Goal: Information Seeking & Learning: Learn about a topic

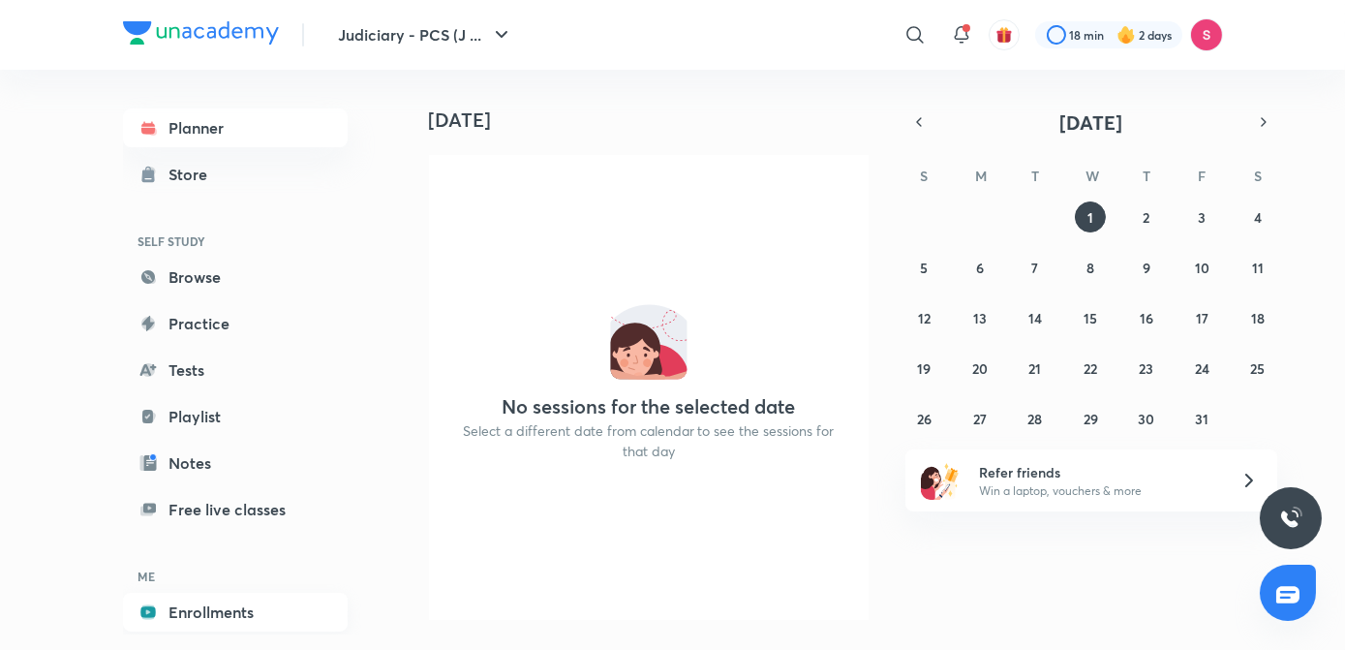
click at [197, 604] on link "Enrollments" at bounding box center [235, 611] width 225 height 39
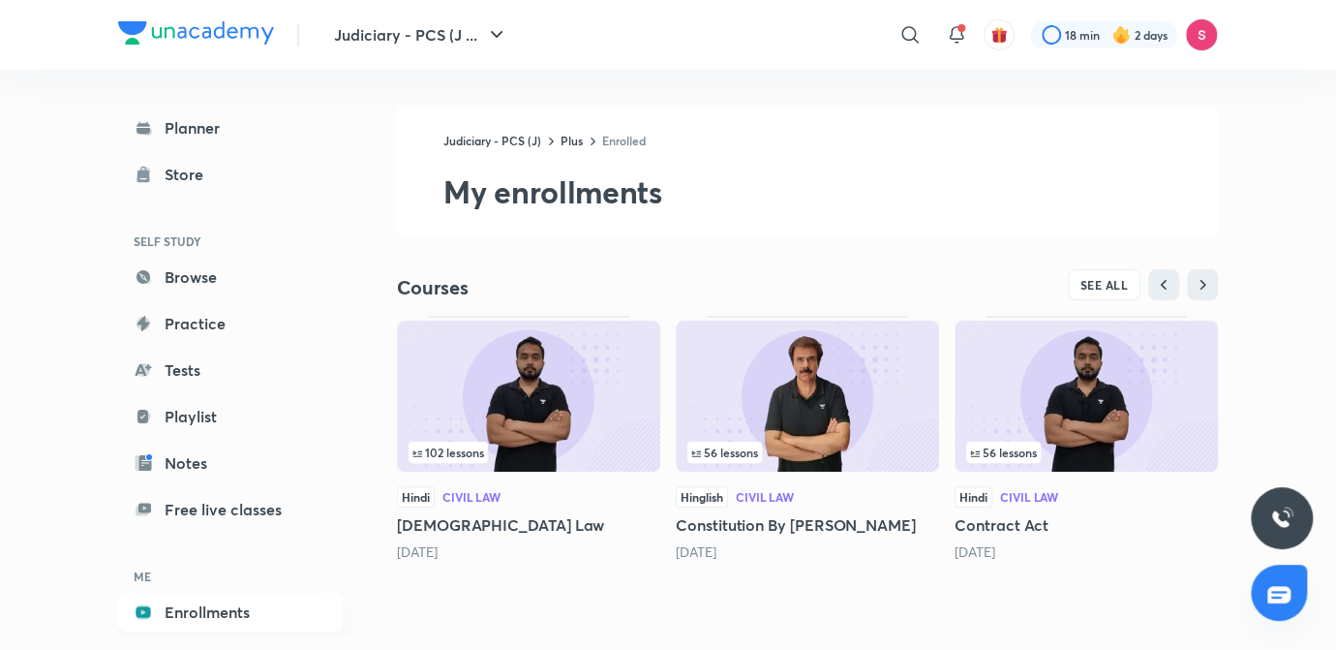
click at [505, 414] on img at bounding box center [528, 395] width 263 height 151
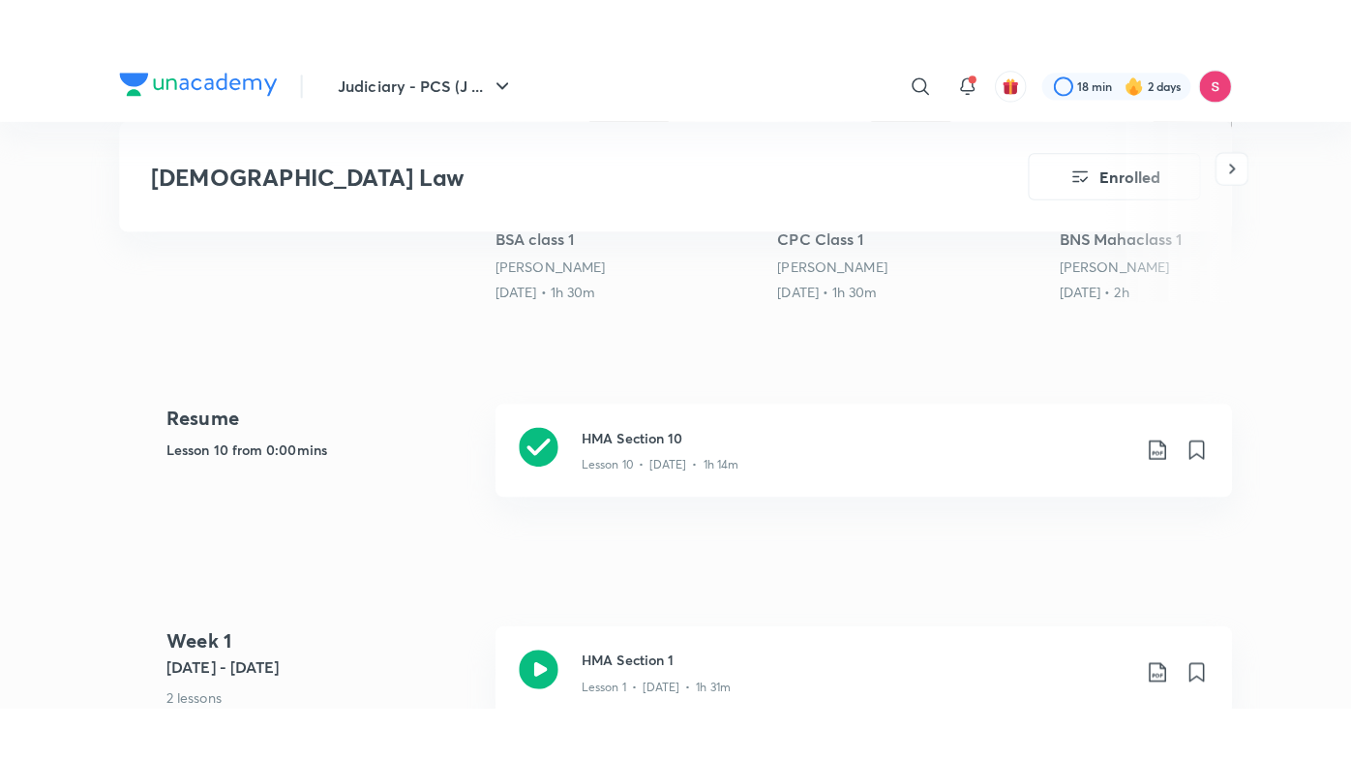
scroll to position [805, 0]
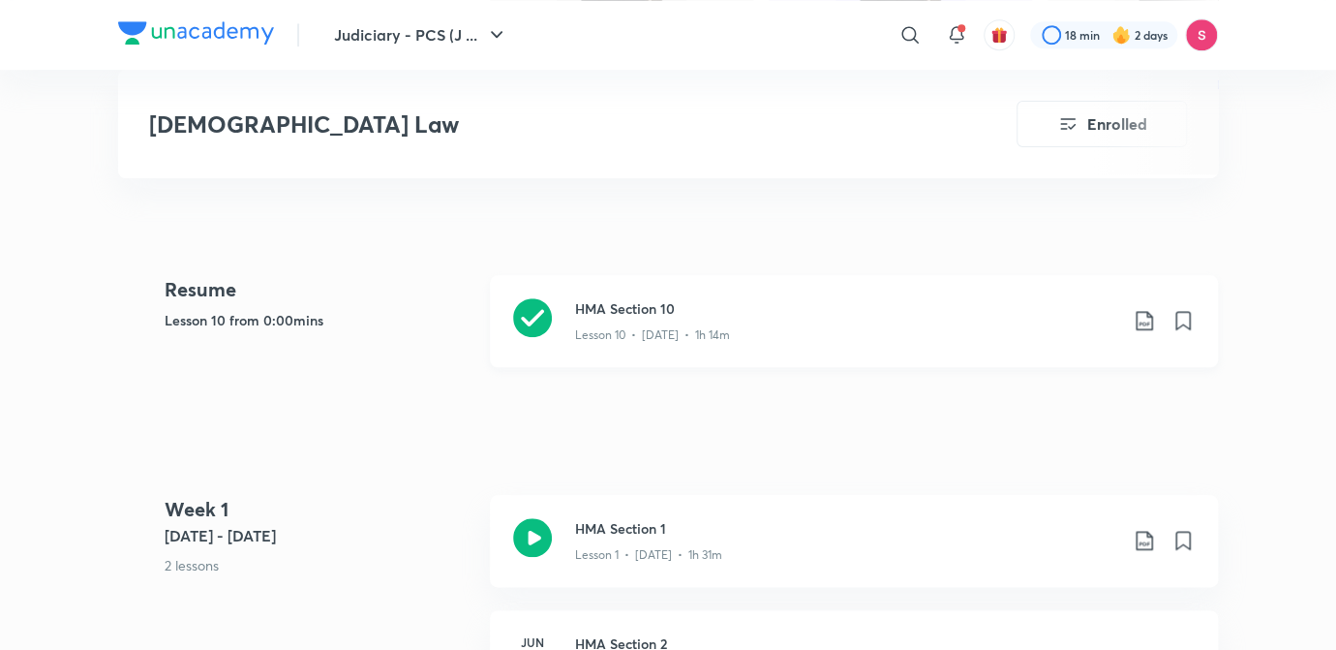
click at [712, 326] on p "Lesson 10 • [DATE] • 1h 14m" at bounding box center [652, 334] width 155 height 17
